Goal: Information Seeking & Learning: Check status

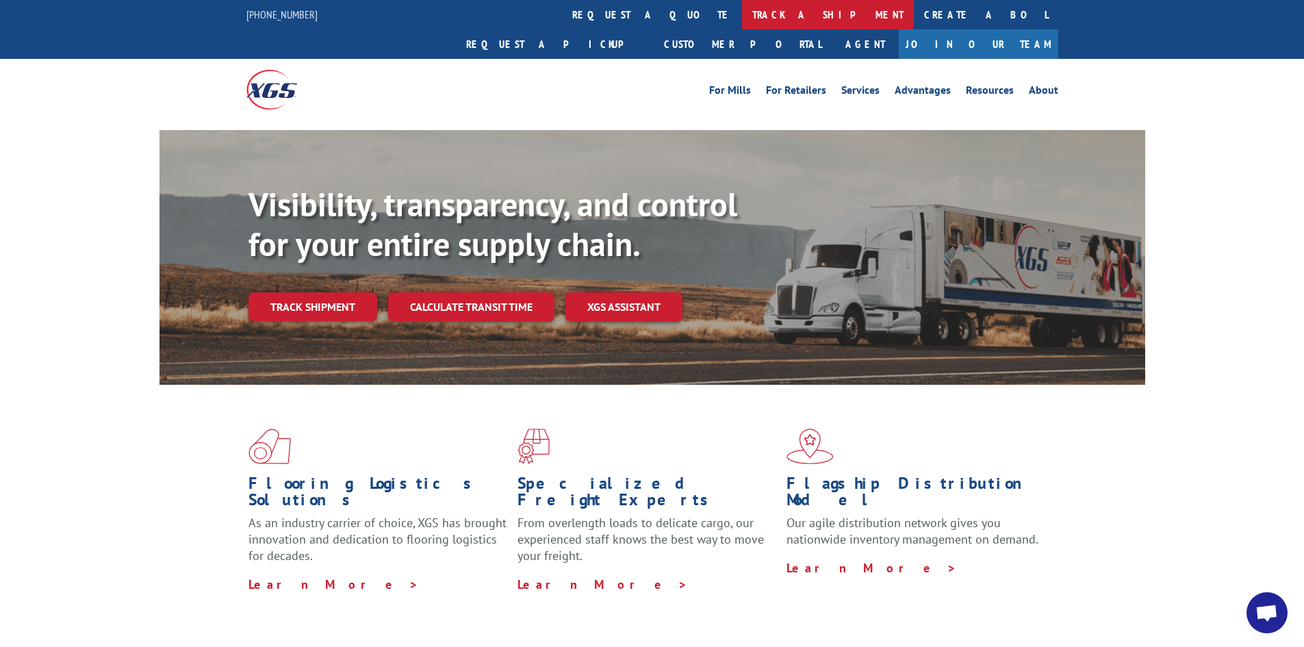
click at [742, 19] on link "track a shipment" at bounding box center [828, 14] width 172 height 29
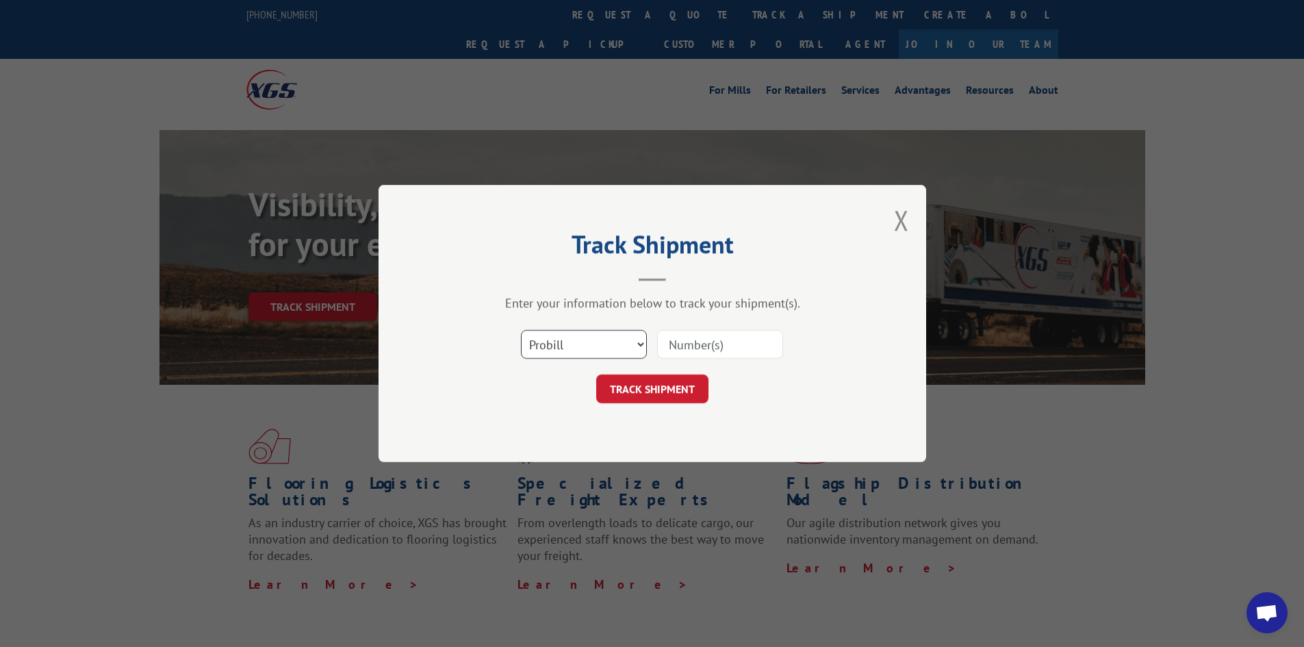
click at [599, 338] on select "Select category... Probill BOL PO" at bounding box center [584, 344] width 126 height 29
click at [706, 342] on input at bounding box center [720, 344] width 126 height 29
paste input "17687494"
type input "17687494"
click at [681, 393] on button "TRACK SHIPMENT" at bounding box center [652, 388] width 112 height 29
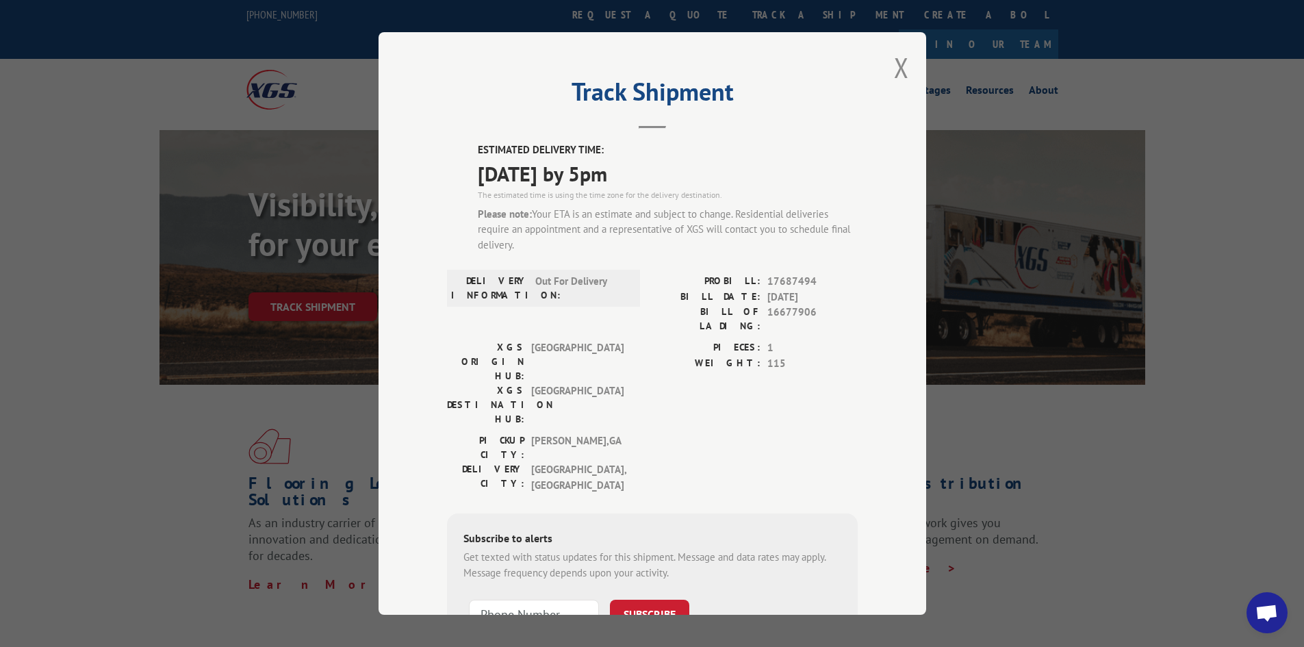
drag, startPoint x: 462, startPoint y: 146, endPoint x: 662, endPoint y: 181, distance: 202.9
click at [662, 181] on div "ESTIMATED DELIVERY TIME: [DATE] by 5pm The estimated time is using the time zon…" at bounding box center [652, 420] width 411 height 557
copy div "ESTIMATED DELIVERY TIME: [DATE] by 5pm"
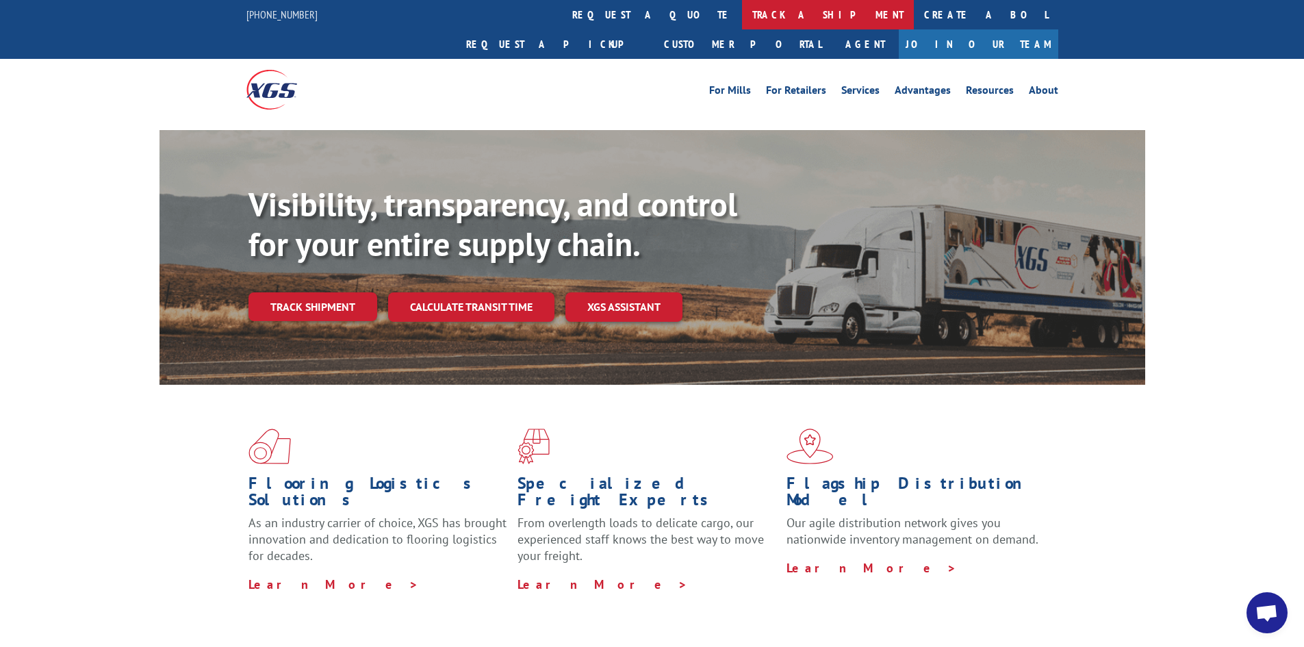
click at [742, 11] on link "track a shipment" at bounding box center [828, 14] width 172 height 29
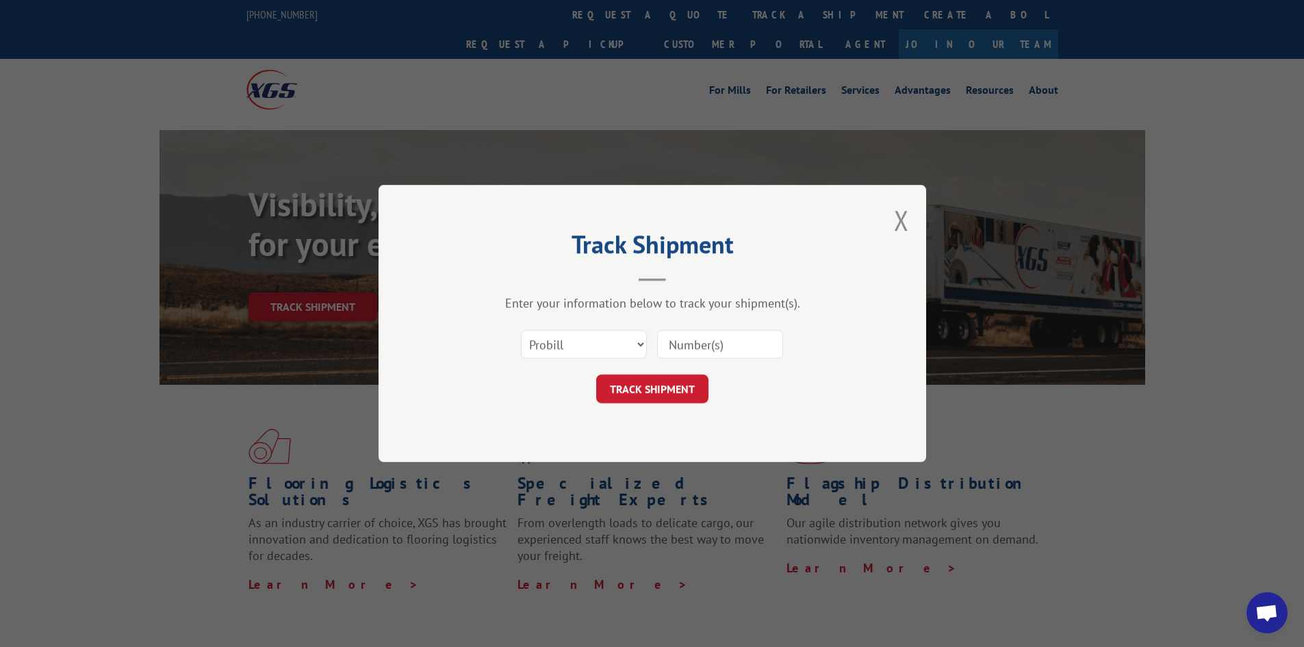
click at [731, 346] on input at bounding box center [720, 344] width 126 height 29
click at [574, 346] on select "Select category... Probill BOL PO" at bounding box center [584, 344] width 126 height 29
select select "po"
click at [521, 330] on select "Select category... Probill BOL PO" at bounding box center [584, 344] width 126 height 29
click at [688, 337] on input at bounding box center [720, 344] width 126 height 29
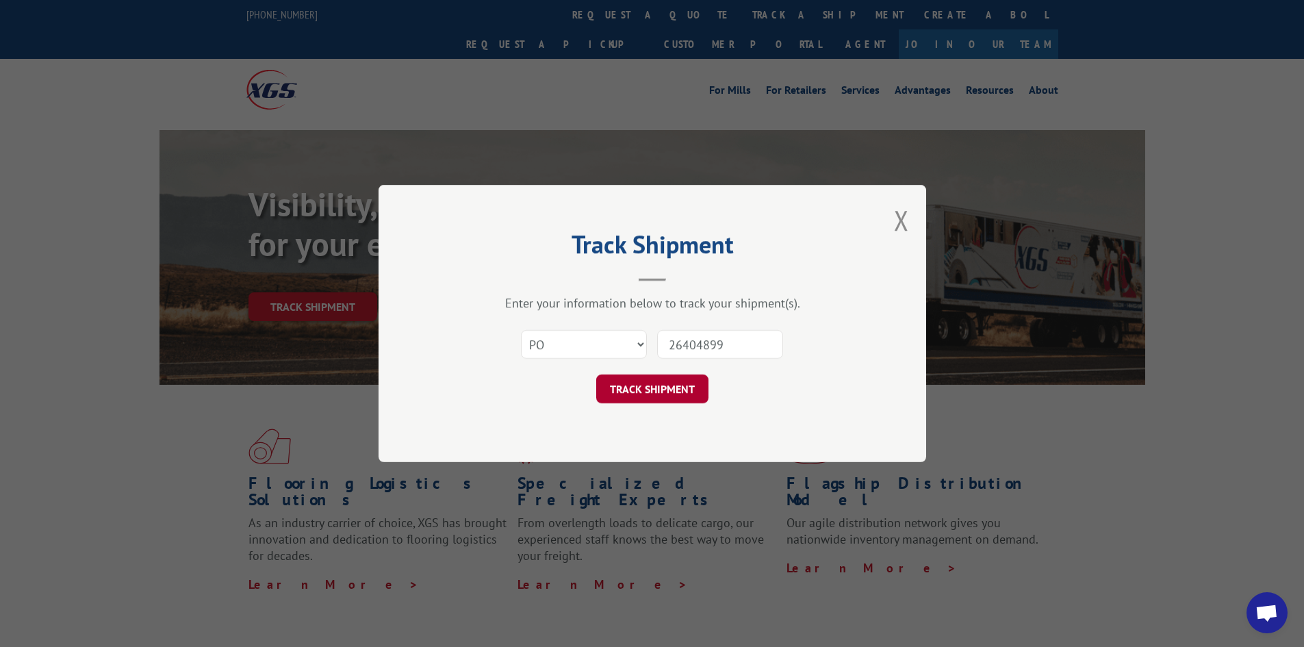
type input "26404899"
click at [650, 387] on button "TRACK SHIPMENT" at bounding box center [652, 388] width 112 height 29
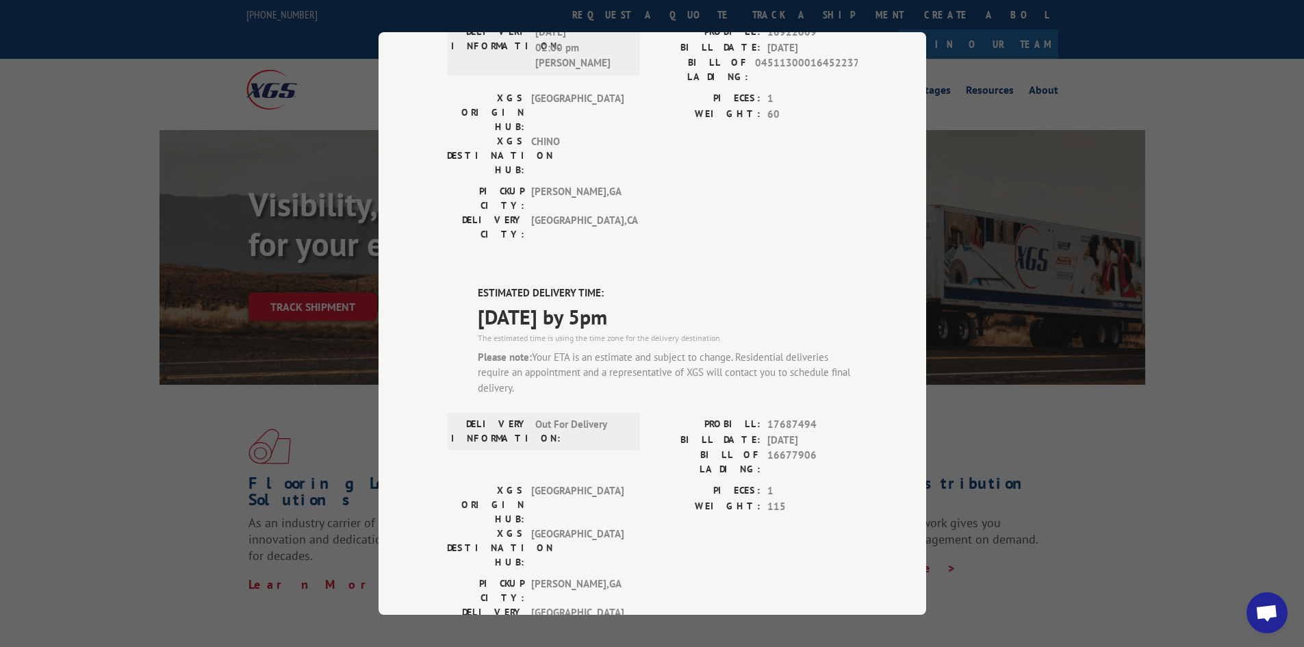
scroll to position [320, 0]
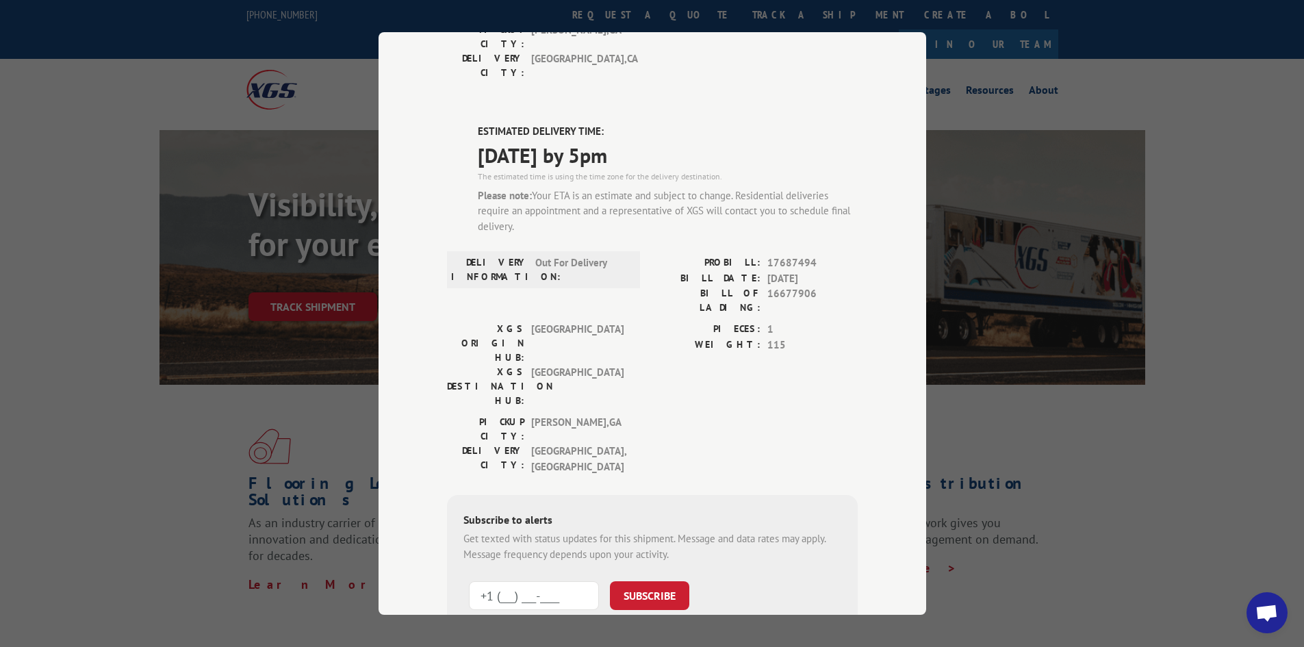
click at [504, 581] on input "+1 (___) ___-____" at bounding box center [534, 595] width 130 height 29
paste input "2) 149-2969"
type input "+1 (214) 929-6996"
click at [639, 581] on button "SUBSCRIBE" at bounding box center [649, 595] width 79 height 29
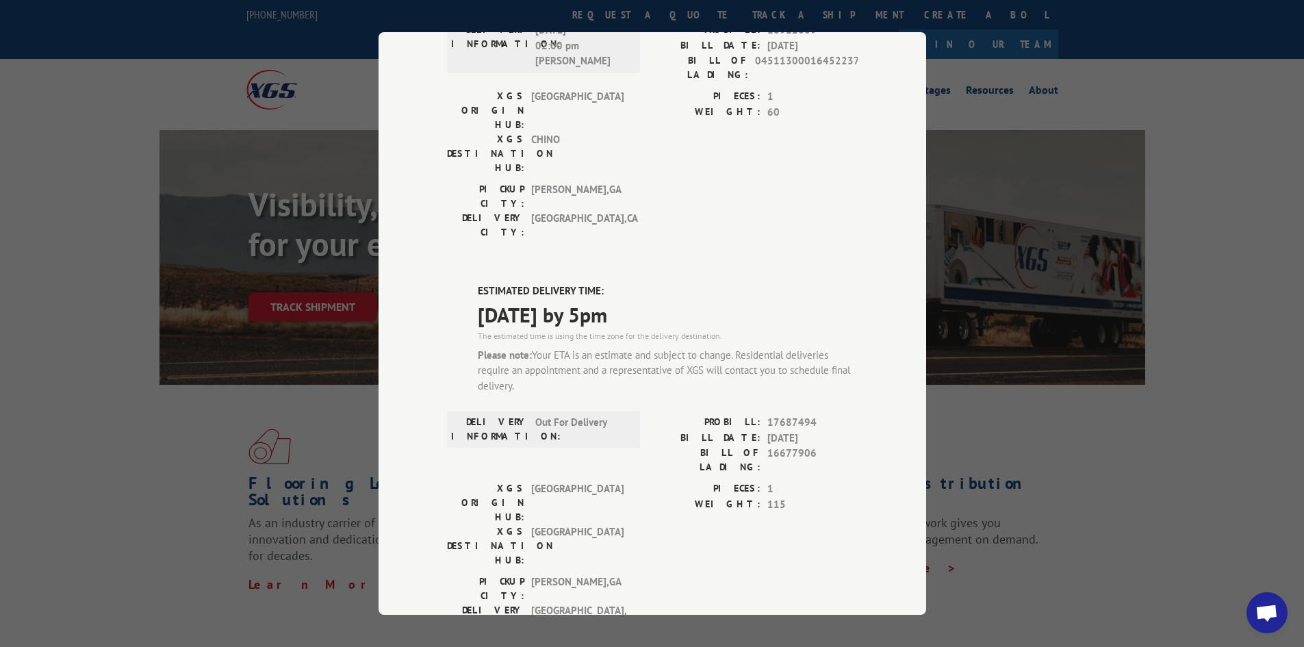
scroll to position [0, 0]
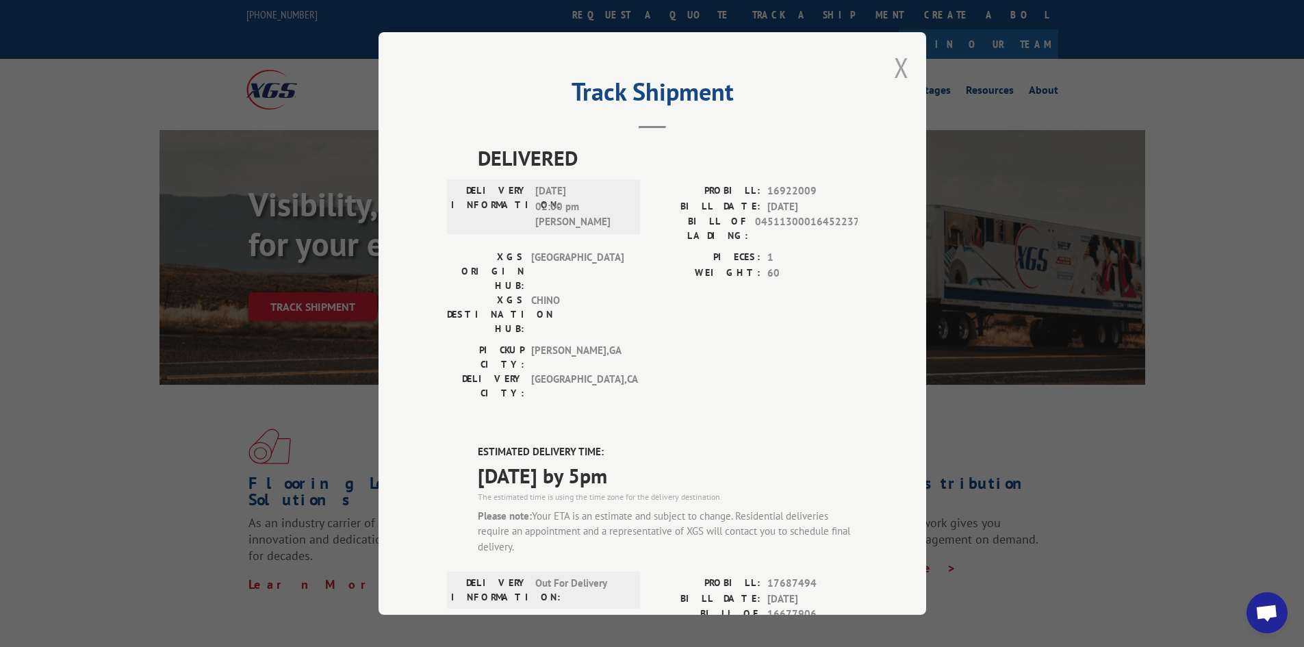
click at [899, 71] on button "Close modal" at bounding box center [901, 67] width 15 height 36
